Goal: Information Seeking & Learning: Learn about a topic

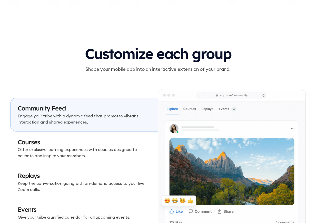
scroll to position [1470, 0]
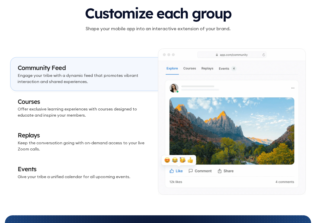
click at [84, 97] on link "Courses Offer exclusive learning experiences with courses designed to educate a…" at bounding box center [84, 108] width 148 height 34
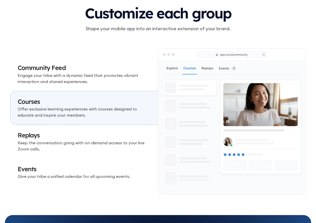
click at [75, 132] on h3 "Replays" at bounding box center [84, 135] width 133 height 9
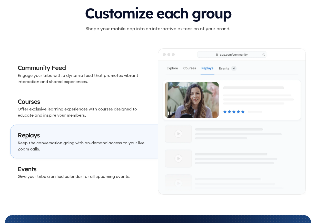
click at [74, 158] on link "Replays Keep the conversation going with on-demand access to your live Zoom cal…" at bounding box center [84, 142] width 148 height 34
click at [77, 162] on link "Events Give your tribe a unified calendar for all upcoming events." at bounding box center [84, 173] width 148 height 28
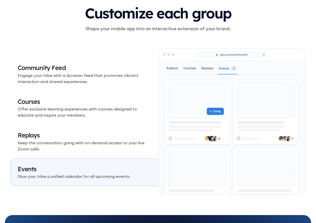
click at [88, 81] on p "Engage your tribe with a dynamic feed that promotes vibrant interaction and sha…" at bounding box center [84, 78] width 133 height 12
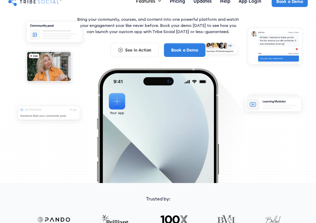
scroll to position [0, 0]
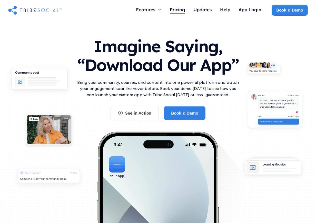
click at [179, 9] on div "Pricing" at bounding box center [177, 10] width 15 height 6
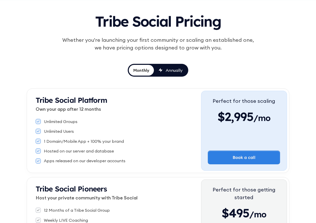
scroll to position [42, 0]
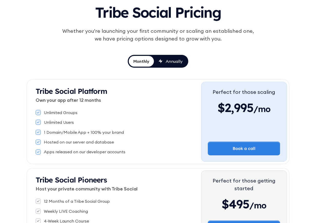
click at [171, 60] on div "Annually" at bounding box center [174, 62] width 17 height 6
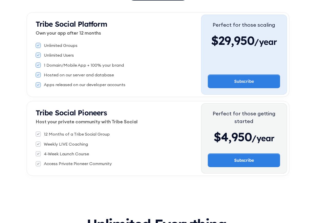
scroll to position [109, 0]
